Goal: Information Seeking & Learning: Find contact information

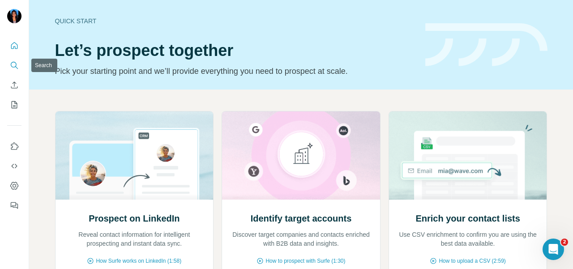
click at [13, 71] on button "Search" at bounding box center [14, 65] width 14 height 16
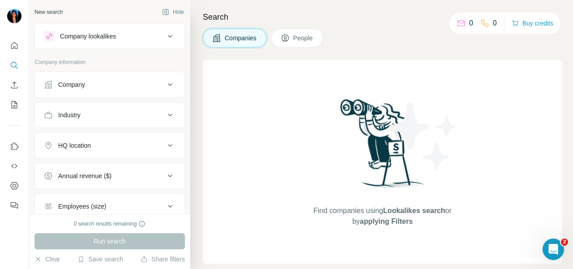
click at [10, 64] on icon "Search" at bounding box center [14, 65] width 9 height 9
click at [69, 89] on button "Company" at bounding box center [110, 84] width 150 height 21
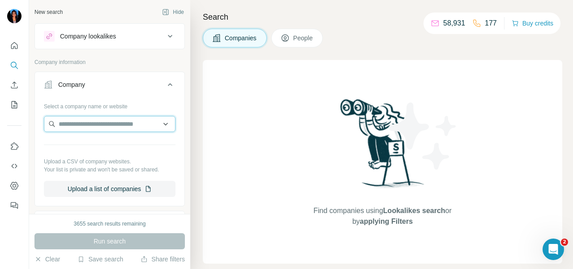
click at [73, 124] on input "text" at bounding box center [110, 124] width 132 height 16
paste input "**********"
click at [133, 126] on input "**********" at bounding box center [110, 124] width 132 height 16
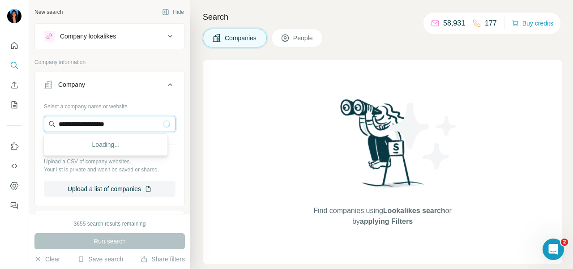
click at [133, 126] on input "**********" at bounding box center [110, 124] width 132 height 16
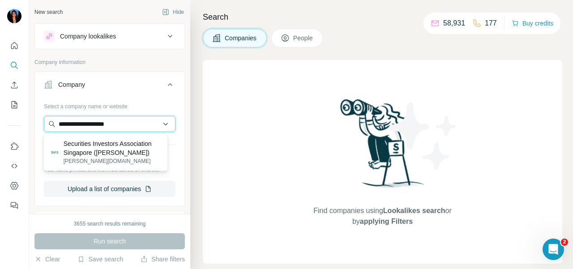
click at [137, 125] on input "**********" at bounding box center [110, 124] width 132 height 16
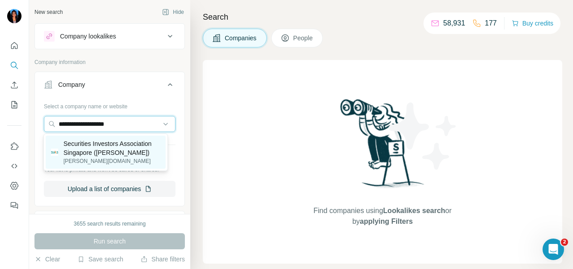
type input "**********"
click at [132, 153] on p "Securities Investors Association Singapore ([PERSON_NAME])" at bounding box center [112, 148] width 97 height 18
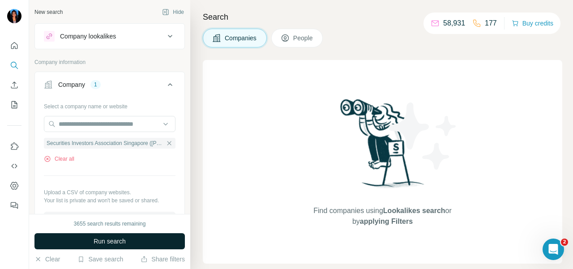
click at [151, 237] on button "Run search" at bounding box center [109, 241] width 150 height 16
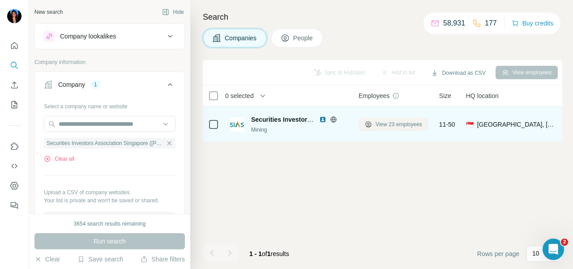
click at [383, 121] on span "View 23 employees" at bounding box center [399, 124] width 47 height 8
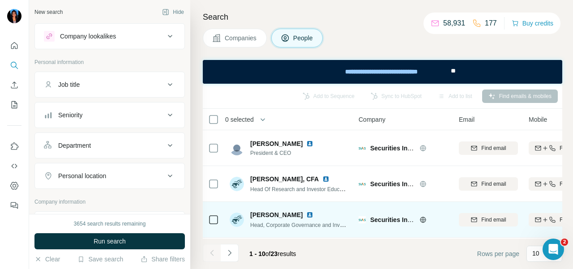
scroll to position [45, 0]
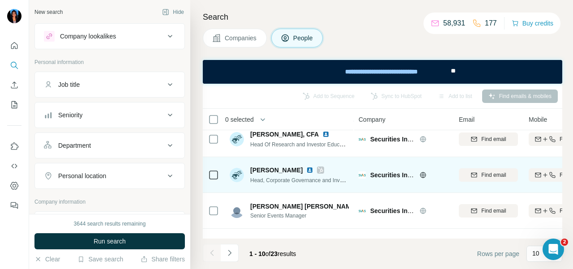
click at [318, 169] on icon at bounding box center [320, 170] width 5 height 7
click at [306, 171] on img at bounding box center [309, 170] width 7 height 7
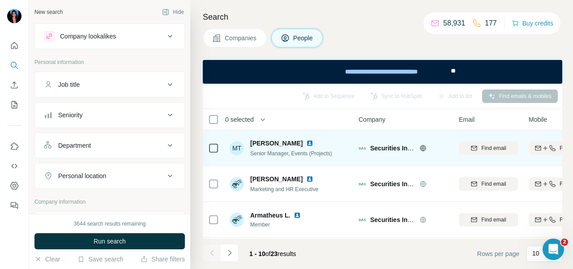
scroll to position [252, 0]
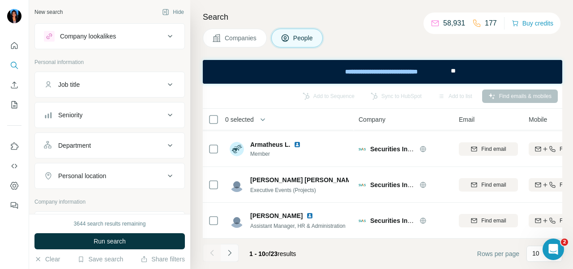
click at [235, 248] on button "Navigate to next page" at bounding box center [230, 253] width 18 height 18
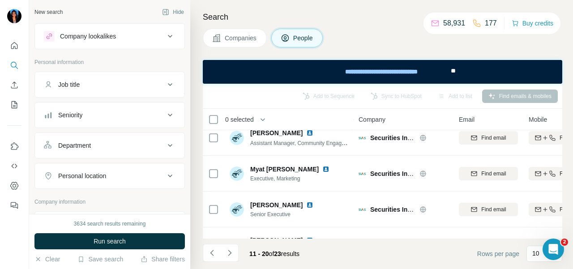
scroll to position [73, 0]
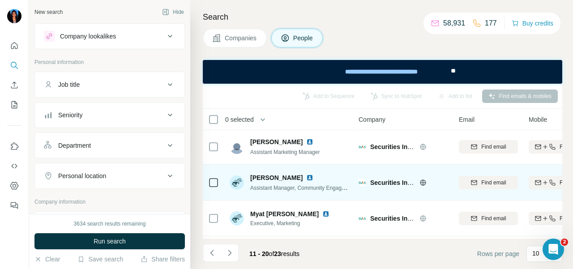
click at [306, 176] on img at bounding box center [309, 177] width 7 height 7
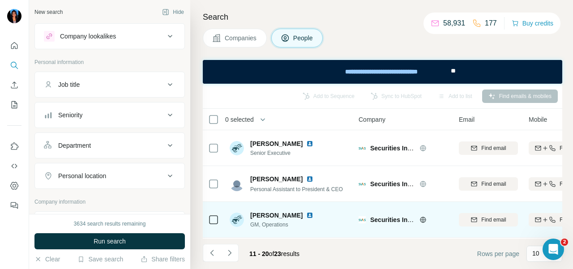
scroll to position [252, 0]
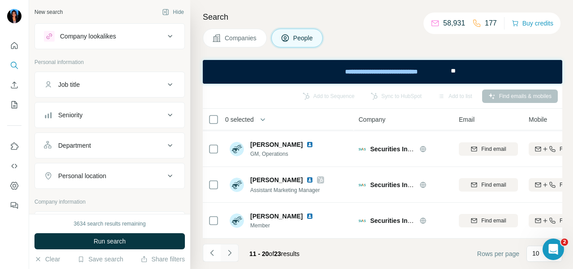
click at [233, 255] on icon "Navigate to next page" at bounding box center [229, 252] width 9 height 9
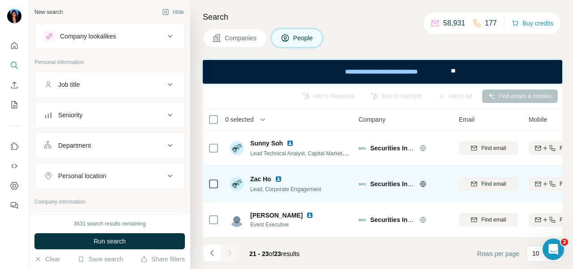
scroll to position [1, 0]
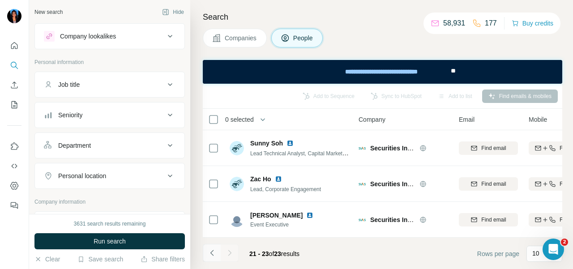
click at [210, 253] on icon "Navigate to previous page" at bounding box center [212, 252] width 9 height 9
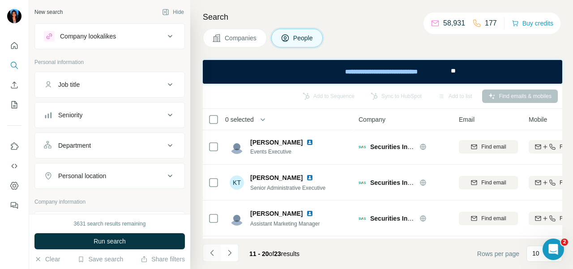
click at [210, 252] on icon "Navigate to previous page" at bounding box center [212, 252] width 9 height 9
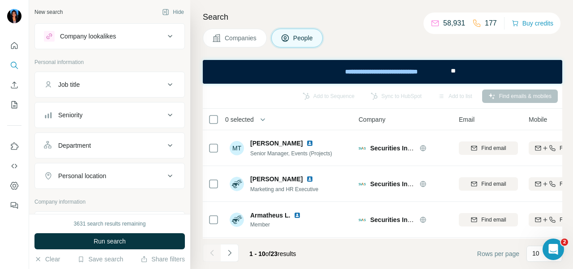
scroll to position [252, 0]
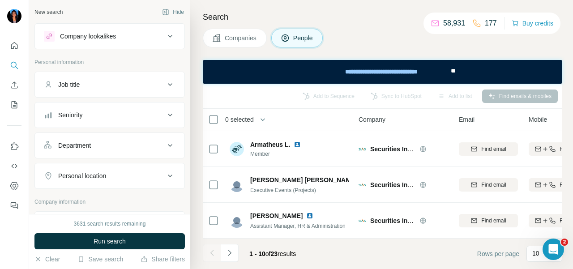
click at [118, 143] on div "Department" at bounding box center [104, 145] width 121 height 9
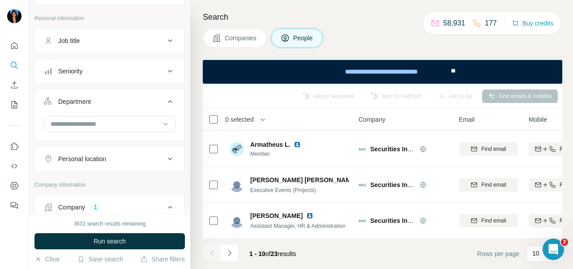
scroll to position [45, 0]
click at [123, 119] on input at bounding box center [105, 123] width 111 height 10
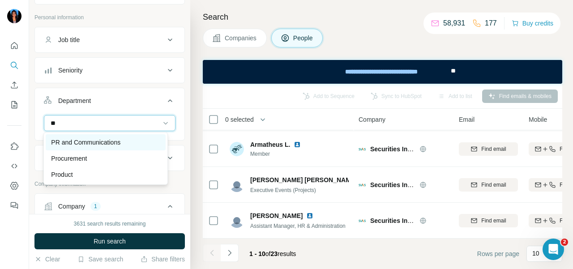
type input "**"
click at [110, 142] on p "PR and Communications" at bounding box center [85, 142] width 69 height 9
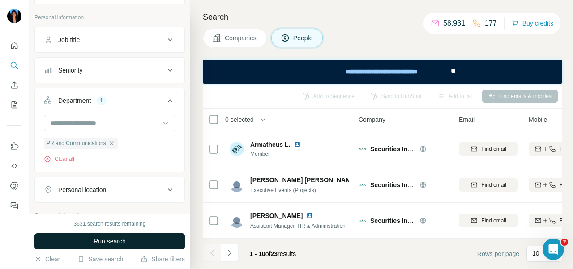
click at [125, 237] on span "Run search" at bounding box center [110, 241] width 32 height 9
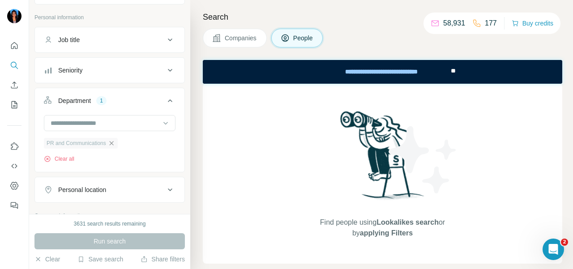
click at [115, 144] on icon "button" at bounding box center [111, 143] width 7 height 7
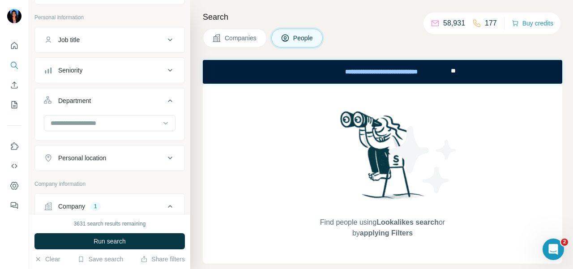
click at [107, 40] on div "Job title" at bounding box center [104, 39] width 121 height 9
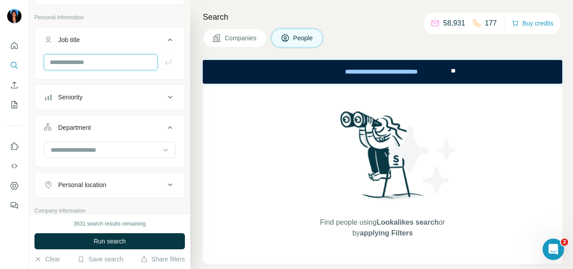
click at [96, 69] on input "text" at bounding box center [101, 62] width 114 height 16
type input "**********"
click at [165, 56] on button "button" at bounding box center [168, 62] width 14 height 16
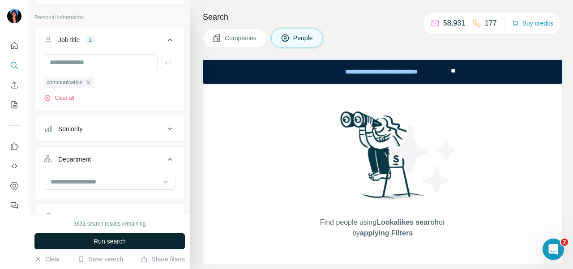
click at [133, 235] on button "Run search" at bounding box center [109, 241] width 150 height 16
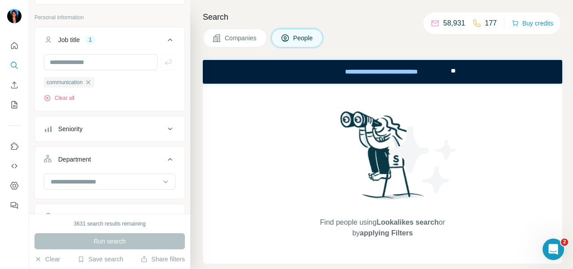
drag, startPoint x: 94, startPoint y: 80, endPoint x: 125, endPoint y: 205, distance: 128.8
click at [92, 80] on icon "button" at bounding box center [88, 82] width 7 height 7
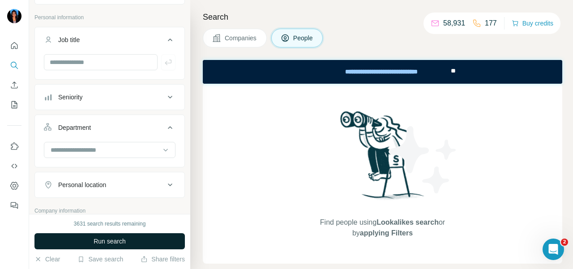
click at [141, 245] on button "Run search" at bounding box center [109, 241] width 150 height 16
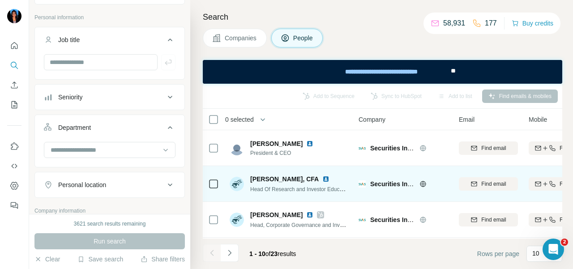
click at [322, 178] on img at bounding box center [325, 179] width 7 height 7
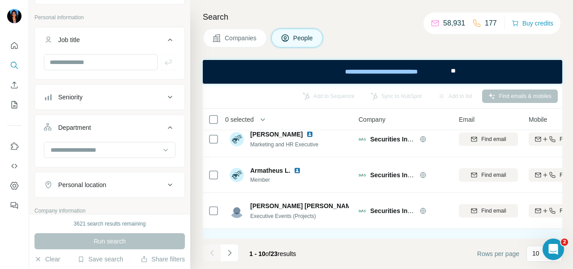
scroll to position [252, 0]
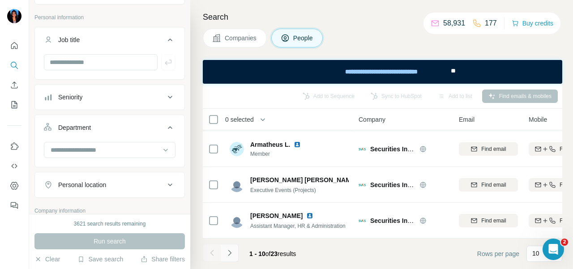
click at [229, 249] on icon "Navigate to next page" at bounding box center [229, 252] width 9 height 9
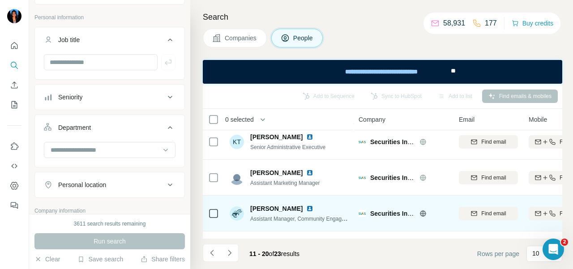
scroll to position [28, 0]
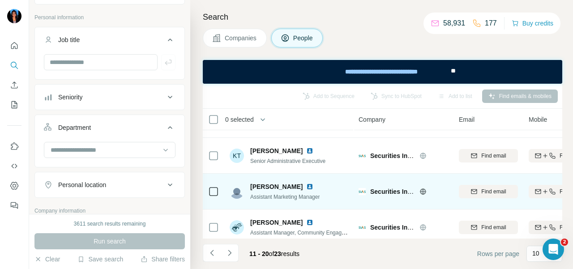
click at [306, 184] on img at bounding box center [309, 186] width 7 height 7
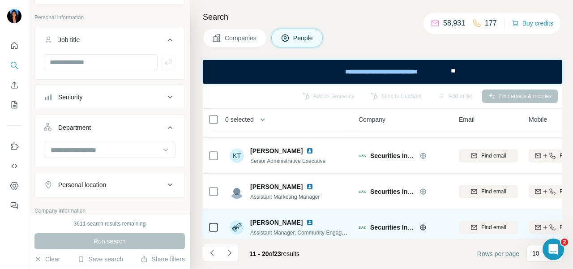
scroll to position [207, 0]
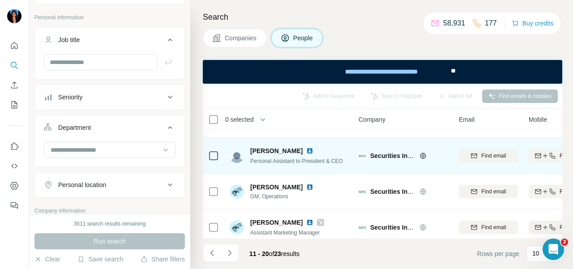
click at [306, 148] on img at bounding box center [309, 150] width 7 height 7
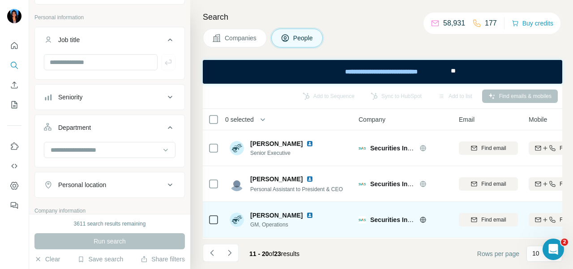
scroll to position [252, 0]
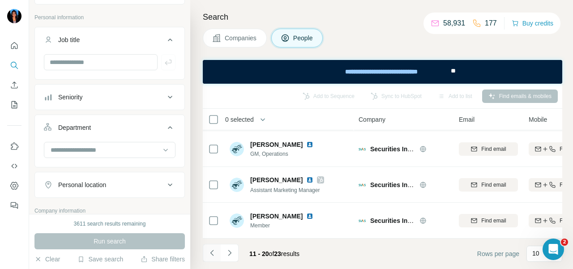
click at [206, 258] on button "Navigate to previous page" at bounding box center [212, 253] width 18 height 18
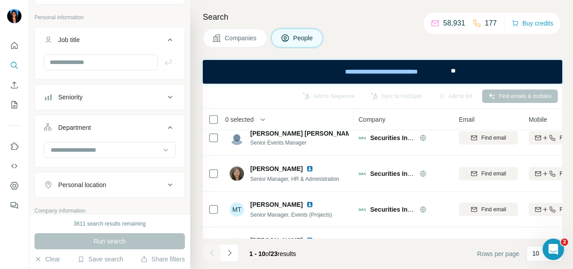
scroll to position [0, 0]
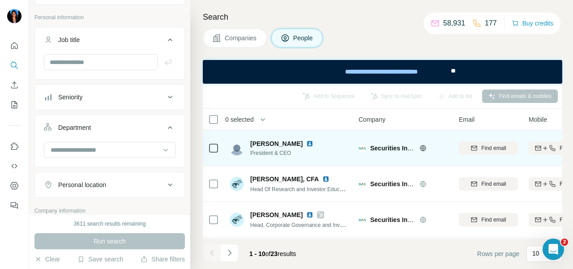
click at [306, 143] on img at bounding box center [309, 143] width 7 height 7
